Goal: Transaction & Acquisition: Book appointment/travel/reservation

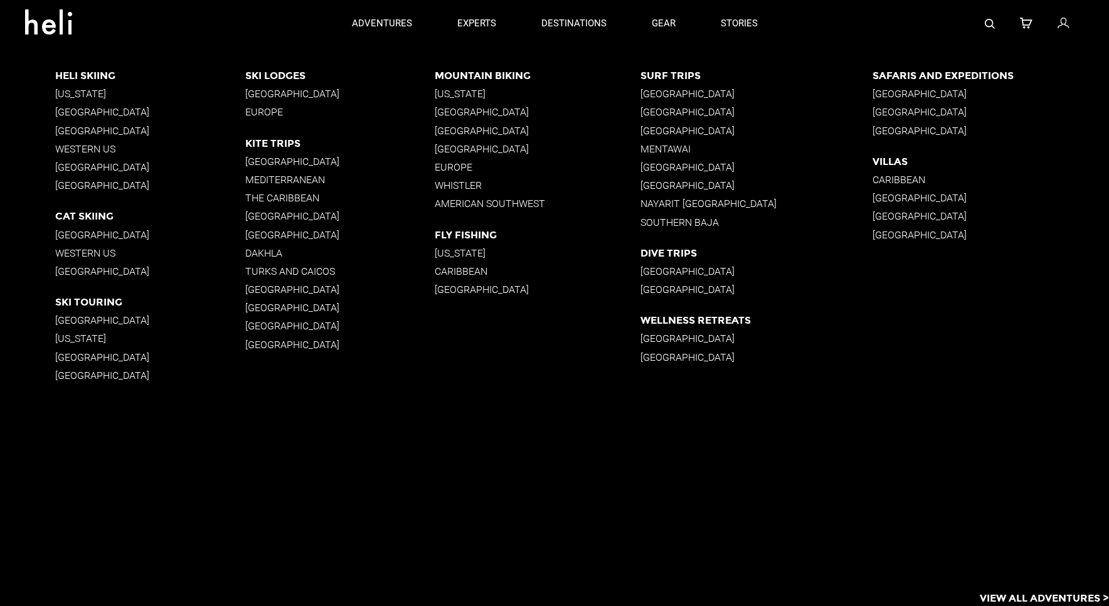
click at [292, 94] on p "[GEOGRAPHIC_DATA]" at bounding box center [339, 94] width 189 height 12
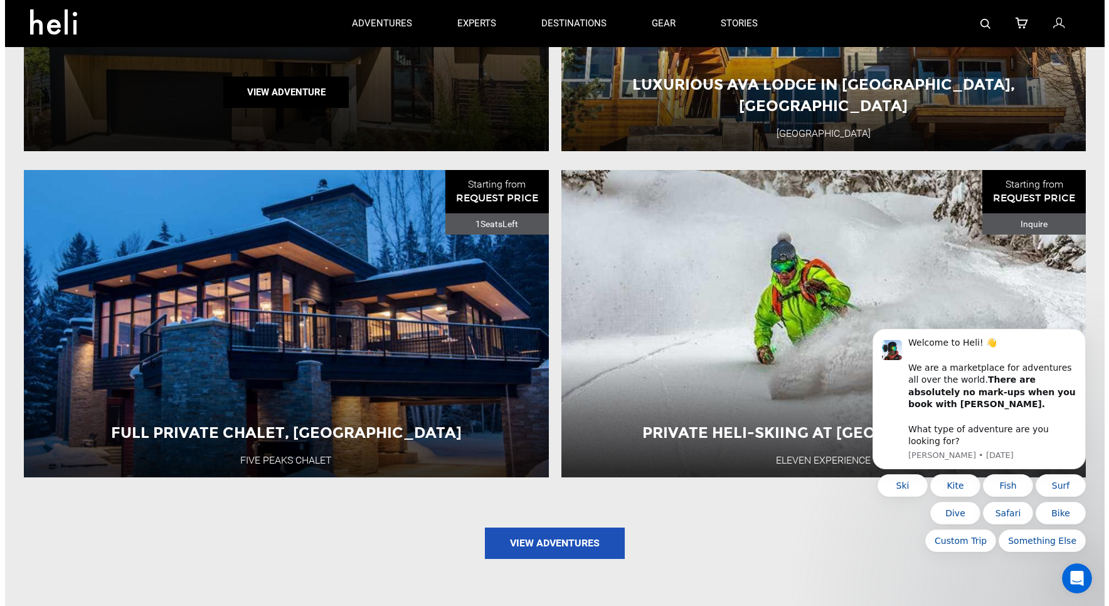
scroll to position [778, 0]
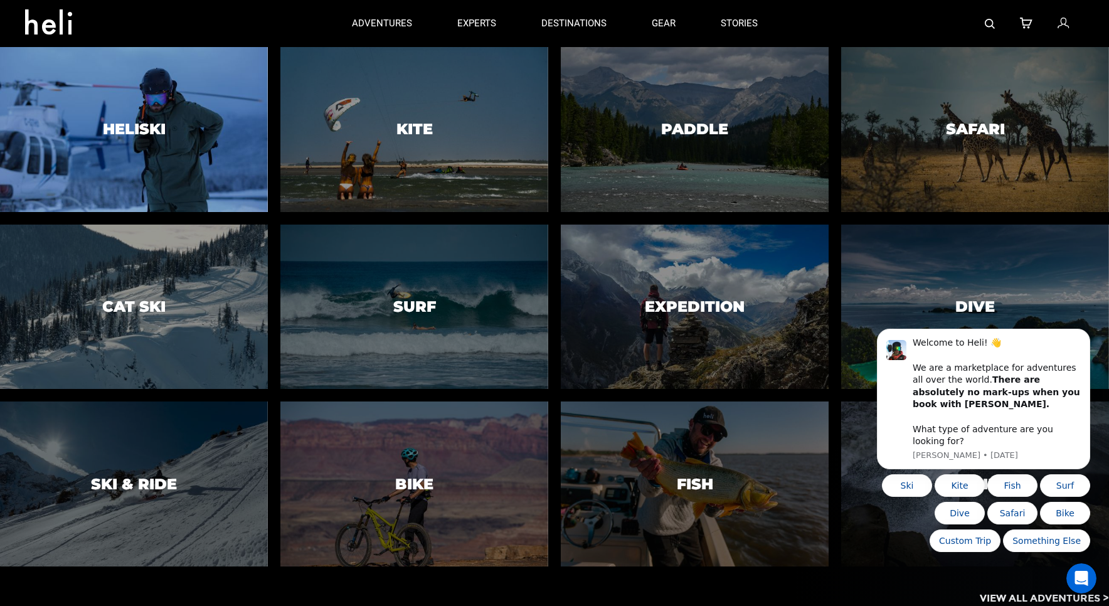
click at [160, 104] on div at bounding box center [133, 129] width 273 height 168
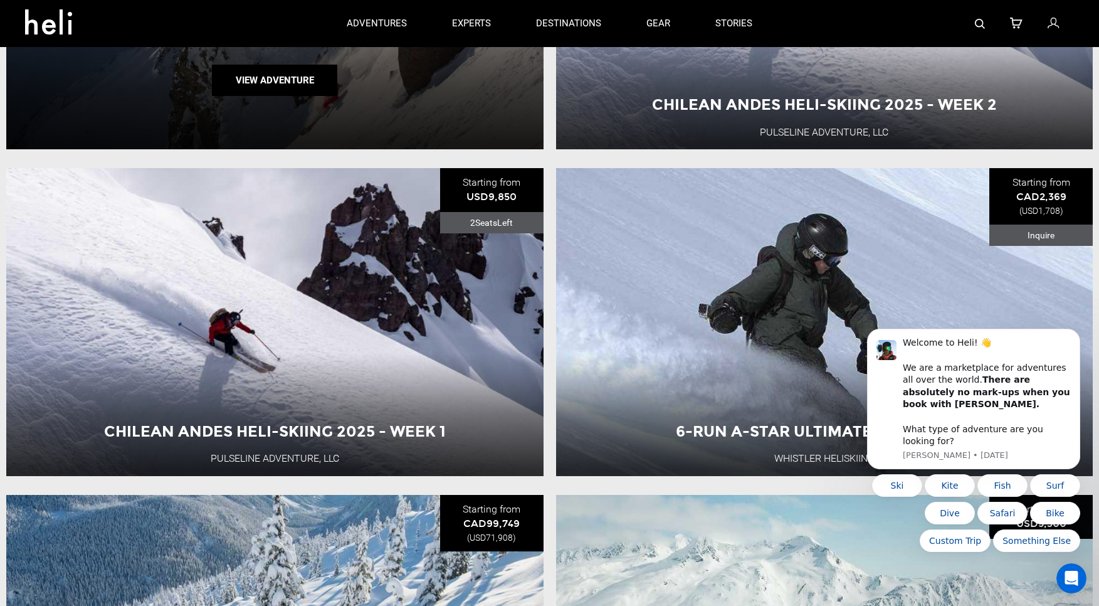
scroll to position [362, 0]
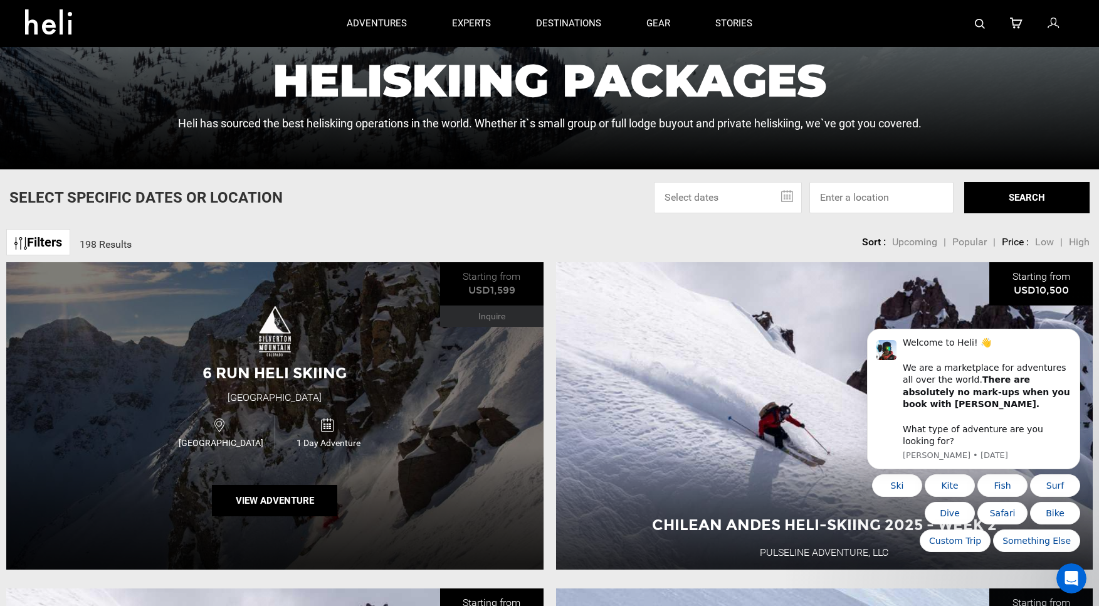
click at [338, 342] on div "6 Run Heli Skiing [GEOGRAPHIC_DATA] [GEOGRAPHIC_DATA] 1 Day Adventure View Adve…" at bounding box center [274, 416] width 537 height 308
